Goal: Information Seeking & Learning: Learn about a topic

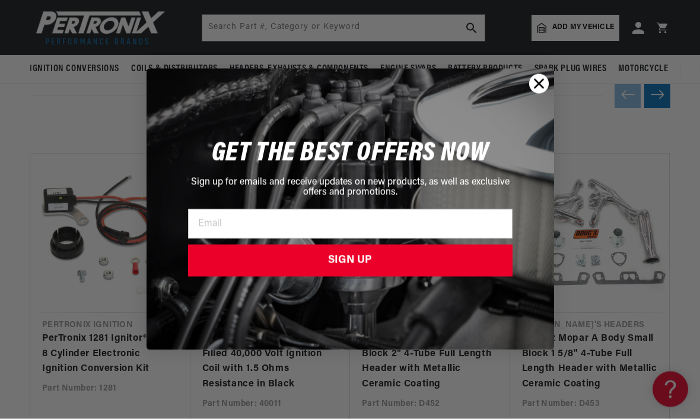
scroll to position [1213, 0]
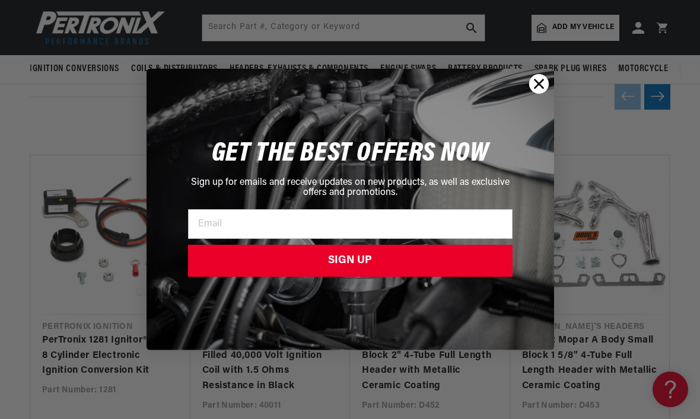
click at [545, 94] on circle "Close dialog" at bounding box center [538, 84] width 20 height 20
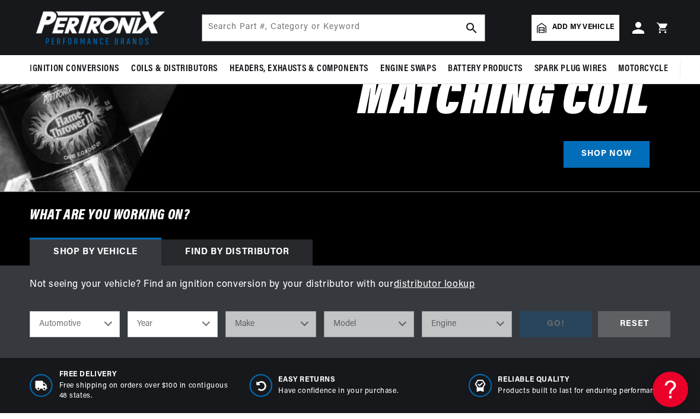
scroll to position [0, 0]
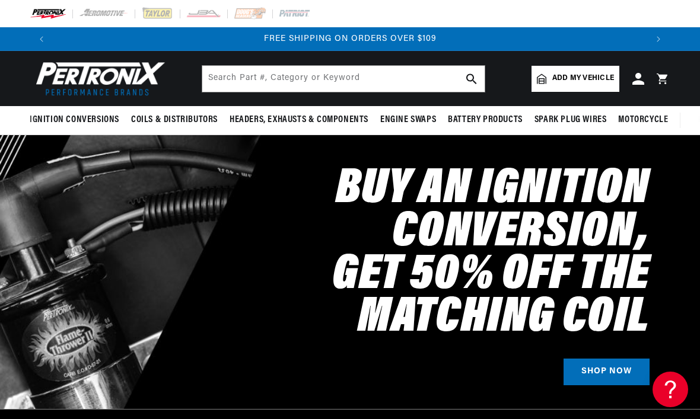
click at [639, 79] on icon at bounding box center [638, 79] width 12 height 12
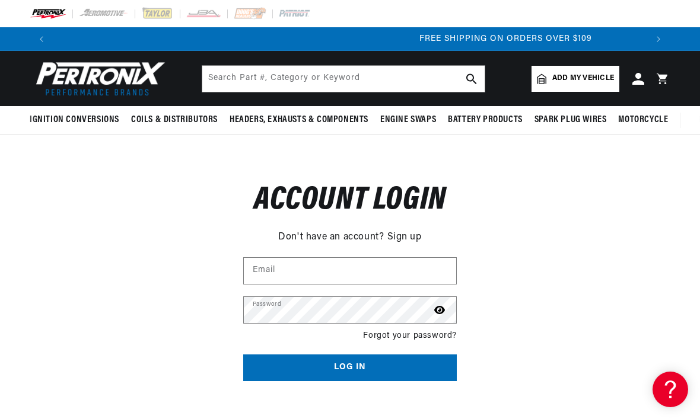
scroll to position [0, 1186]
